Goal: Information Seeking & Learning: Learn about a topic

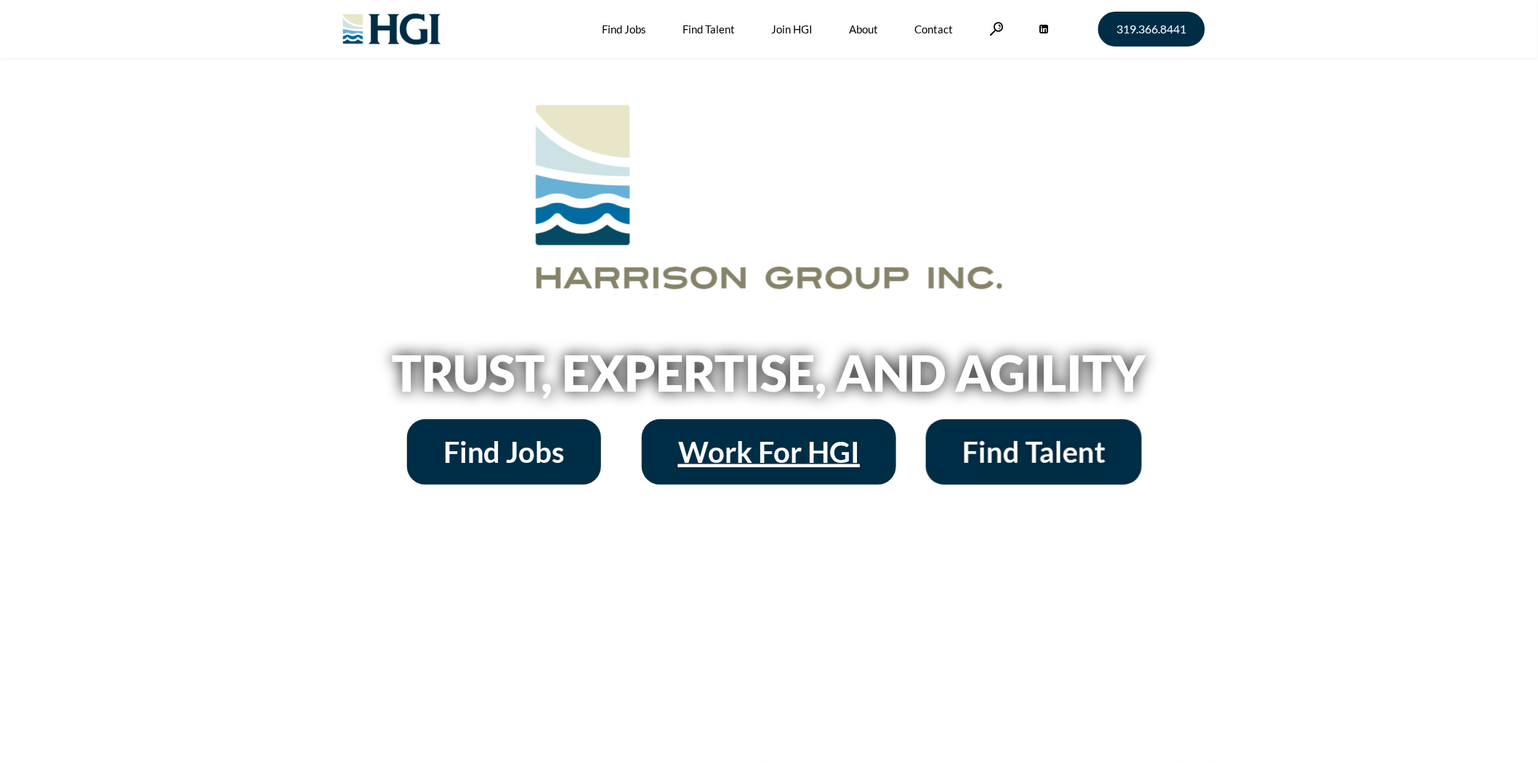
click at [746, 446] on span "Work For HGI" at bounding box center [769, 452] width 182 height 29
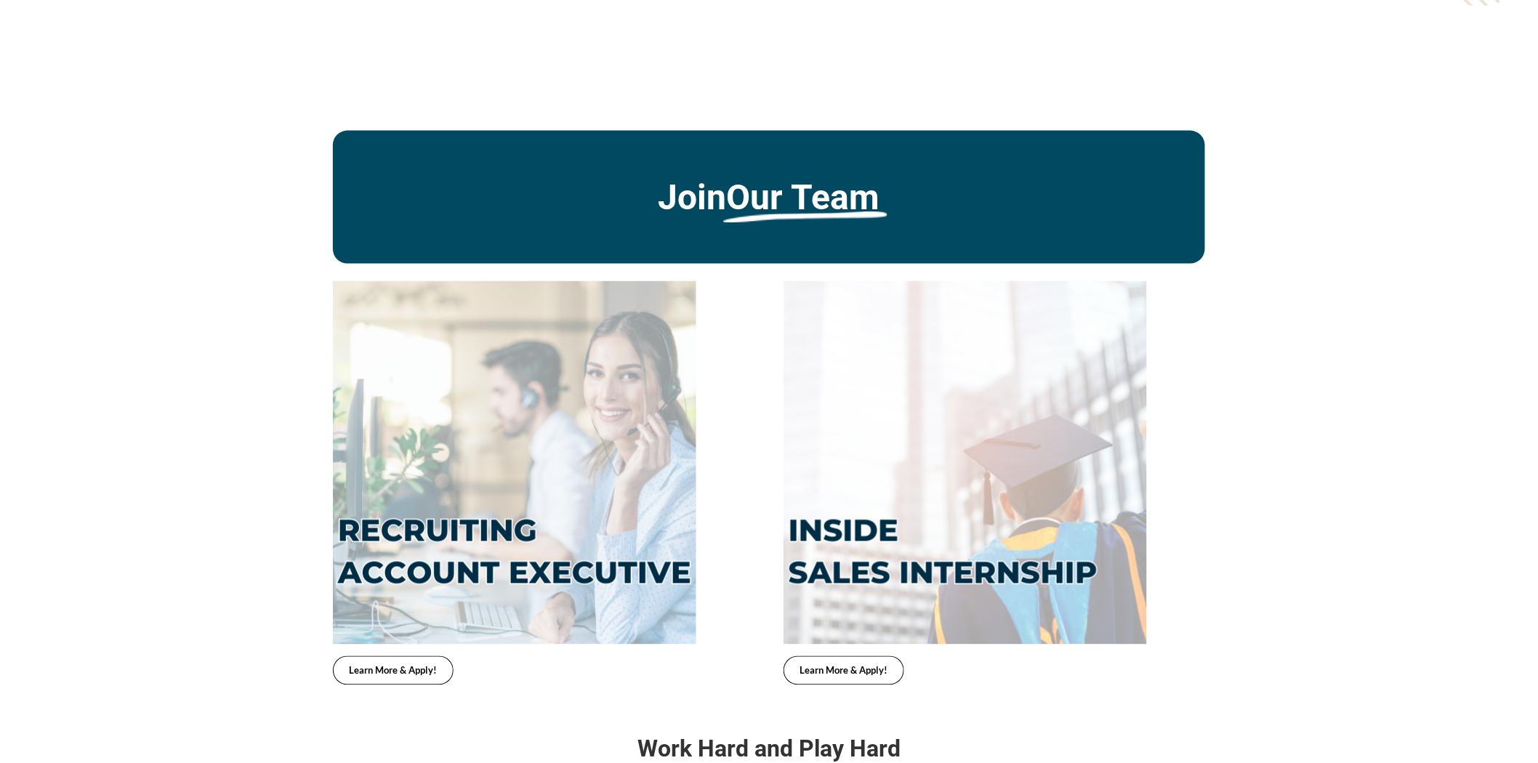
scroll to position [3068, 0]
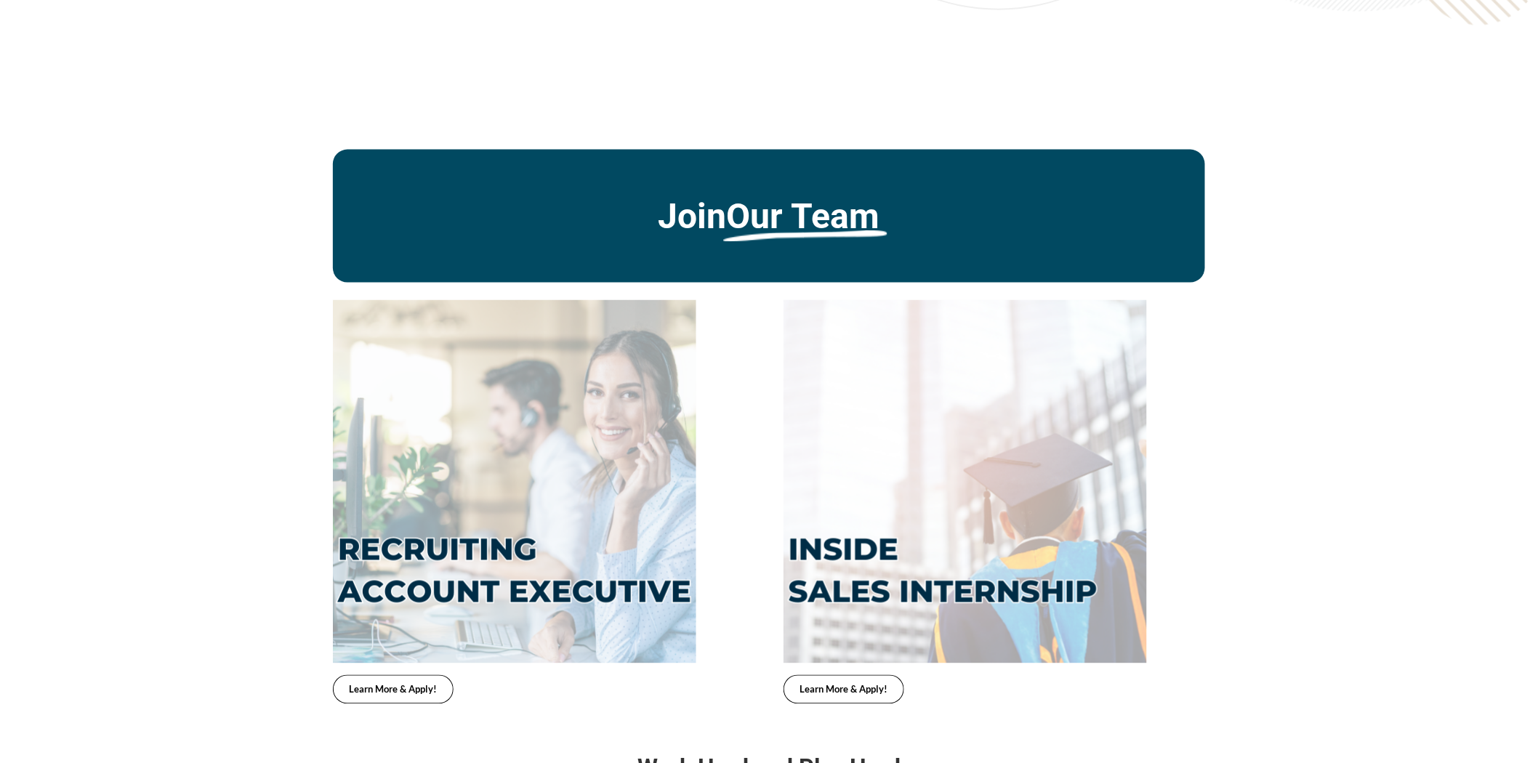
click at [809, 201] on u "Our Team" at bounding box center [803, 216] width 153 height 40
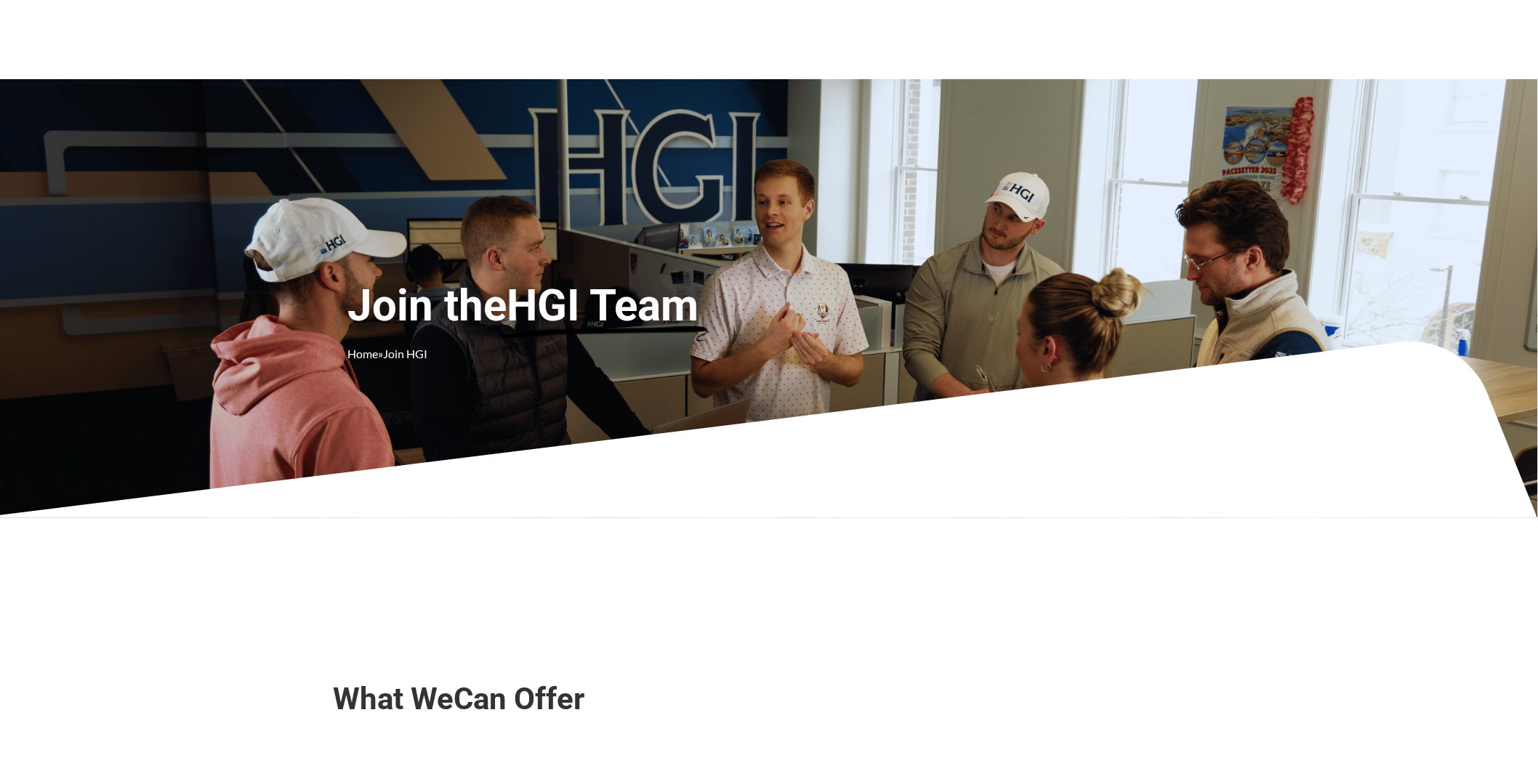
scroll to position [0, 0]
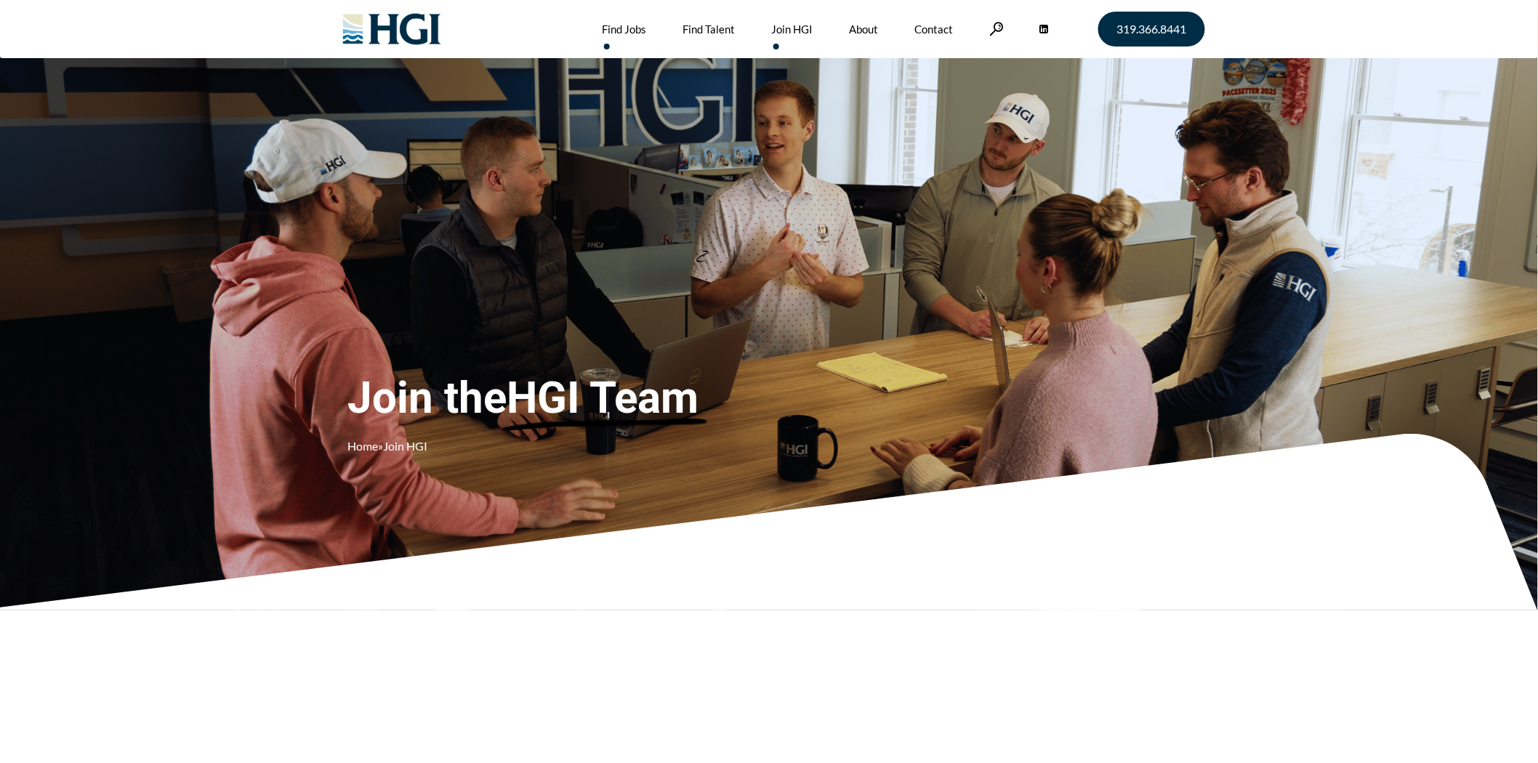
click at [632, 31] on link "Find Jobs" at bounding box center [625, 29] width 44 height 58
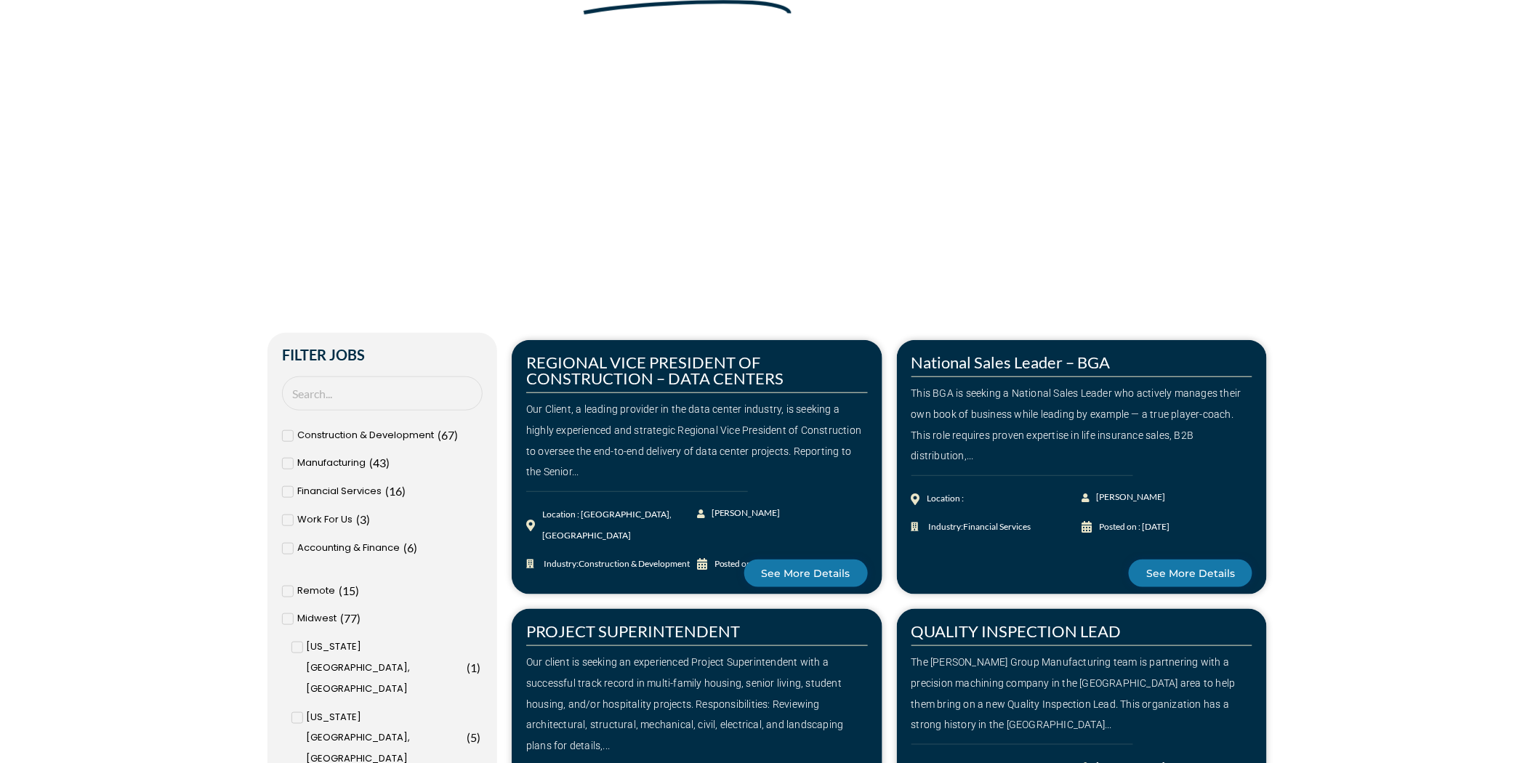
scroll to position [323, 0]
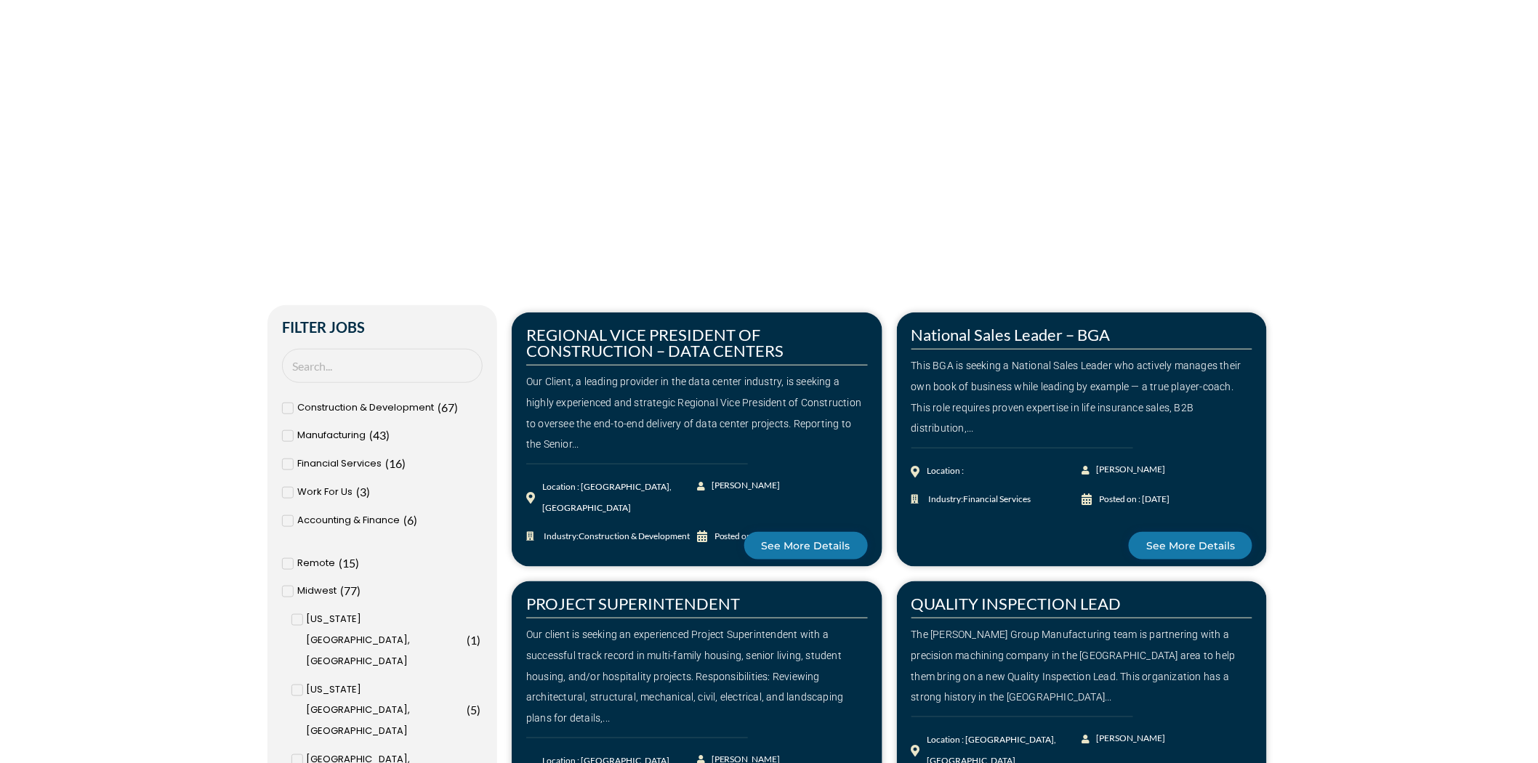
click at [291, 492] on span at bounding box center [288, 493] width 12 height 12
click at [0, 0] on input "Work For Us ( 3 )" at bounding box center [0, 0] width 0 height 0
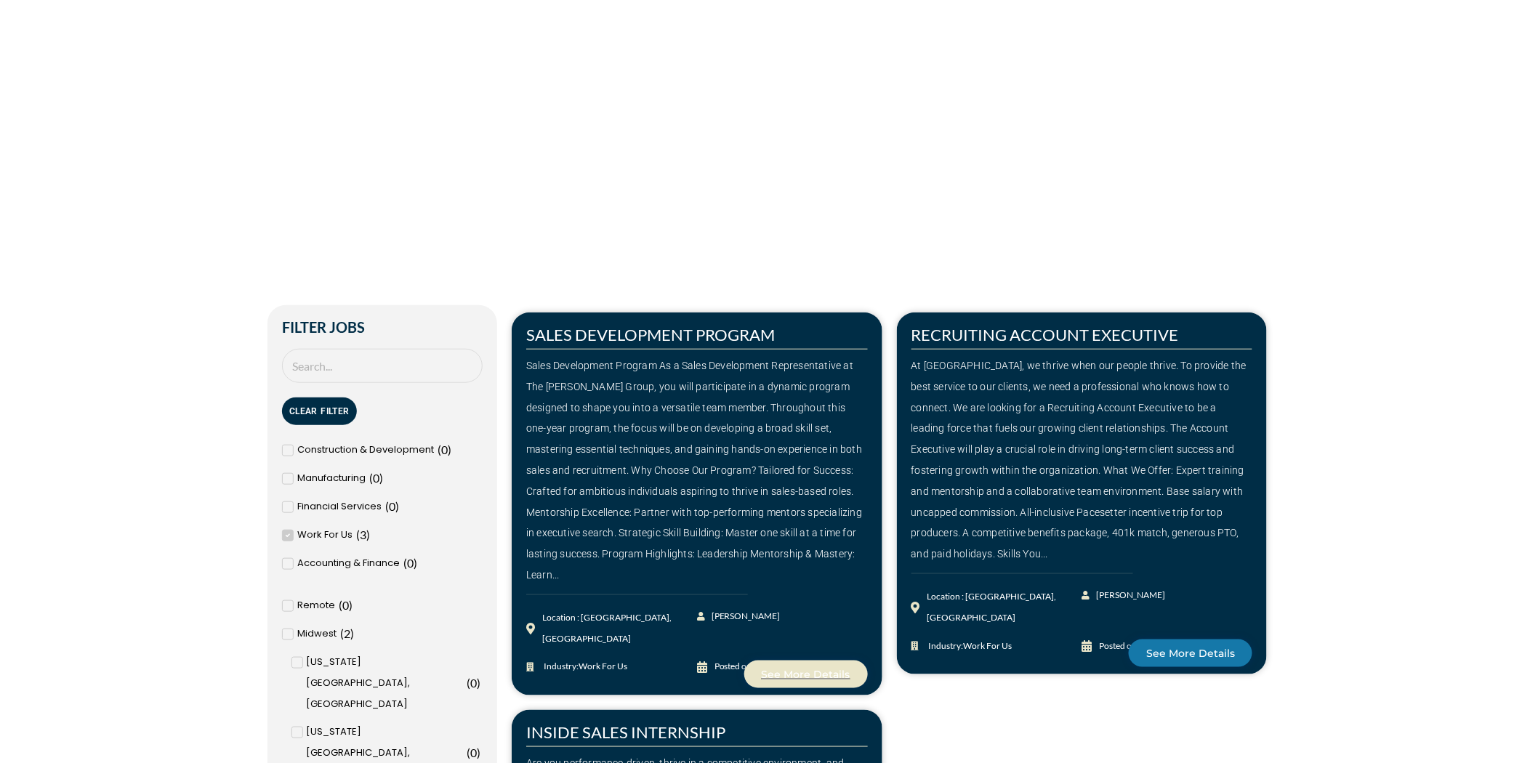
click at [790, 661] on link "See More Details" at bounding box center [806, 675] width 124 height 28
